Goal: Navigation & Orientation: Locate item on page

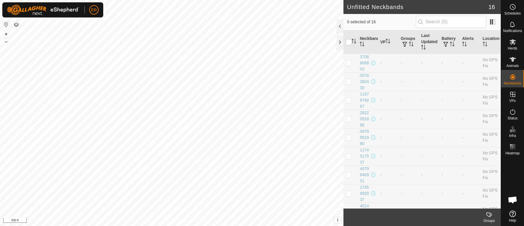
scroll to position [4845, 0]
click at [340, 41] on div at bounding box center [340, 42] width 7 height 14
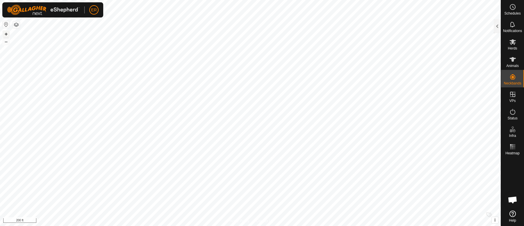
click at [5, 34] on button "+" at bounding box center [6, 34] width 7 height 7
click at [6, 32] on button "+" at bounding box center [6, 34] width 7 height 7
click at [4, 33] on button "+" at bounding box center [6, 34] width 7 height 7
click at [5, 42] on button "–" at bounding box center [6, 41] width 7 height 7
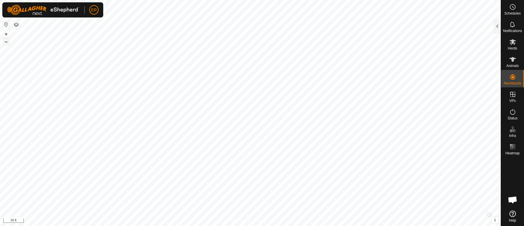
click at [5, 42] on button "–" at bounding box center [6, 41] width 7 height 7
click at [5, 33] on button "+" at bounding box center [6, 34] width 7 height 7
